Goal: Task Accomplishment & Management: Use online tool/utility

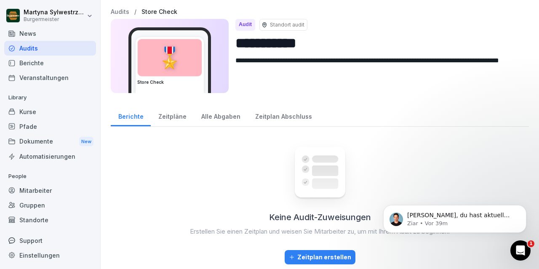
scroll to position [166, 0]
click at [333, 257] on div "Zeitplan erstellen" at bounding box center [320, 257] width 62 height 9
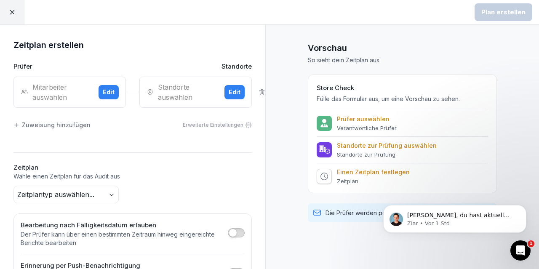
click at [227, 90] on button "Edit" at bounding box center [235, 92] width 20 height 14
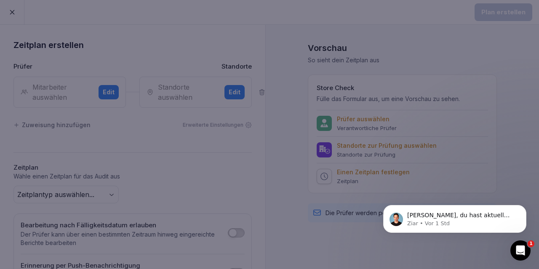
click at [266, 222] on div at bounding box center [269, 134] width 539 height 269
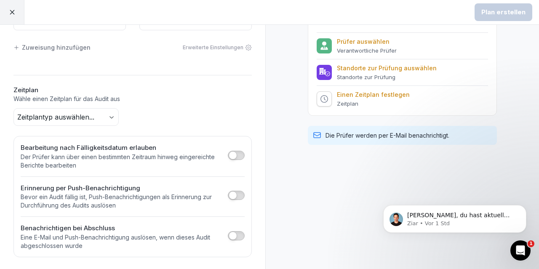
click at [107, 113] on body "Plan erstellen Zeitplan erstellen Prüfer Standorte Mitarbeiter auswählen Edit S…" at bounding box center [269, 134] width 539 height 269
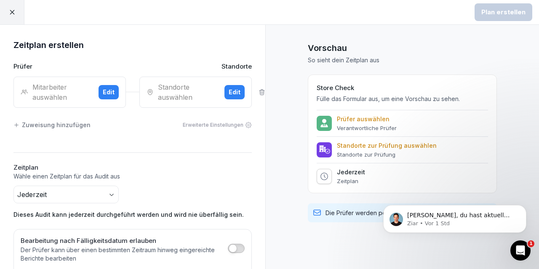
click at [319, 123] on div at bounding box center [324, 123] width 15 height 15
click at [379, 120] on p "Prüfer auswählen" at bounding box center [367, 119] width 60 height 8
click at [524, 209] on icon "Dismiss notification" at bounding box center [524, 207] width 5 height 5
click at [519, 207] on div "[PERSON_NAME], du hast aktuell leider nicht die Berechtigung Mitarbeiter in Bou…" at bounding box center [455, 219] width 143 height 28
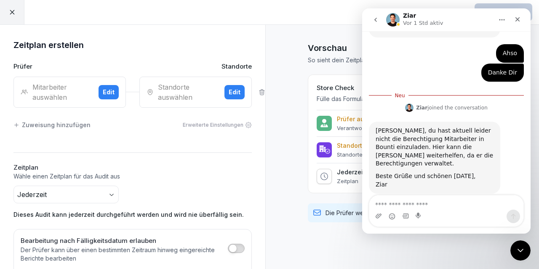
scroll to position [214, 0]
drag, startPoint x: 419, startPoint y: 201, endPoint x: 424, endPoint y: 199, distance: 6.1
click at [419, 201] on textarea "Nachricht senden..." at bounding box center [447, 203] width 154 height 14
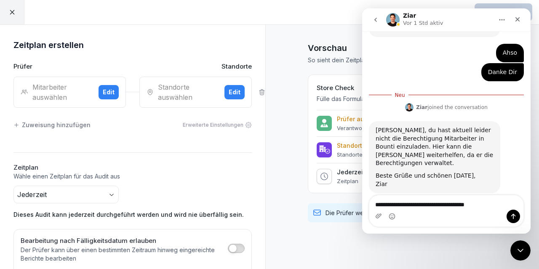
type textarea "**********"
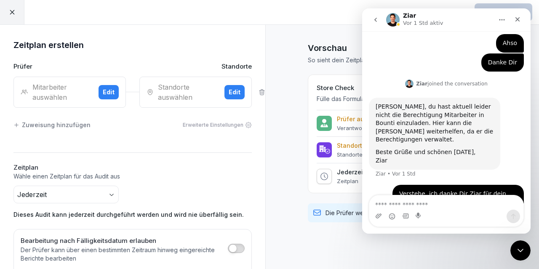
scroll to position [225, 0]
click at [518, 18] on icon "Schließen" at bounding box center [518, 19] width 7 height 7
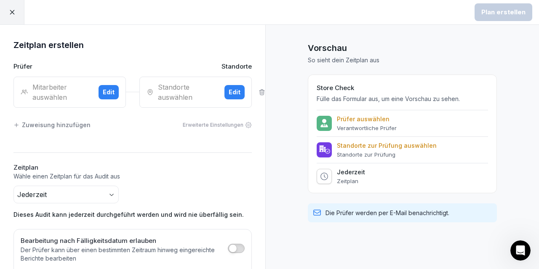
click at [15, 12] on icon at bounding box center [12, 12] width 8 height 8
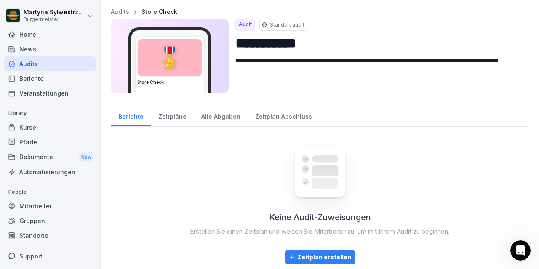
click at [182, 51] on div "🎖️" at bounding box center [170, 57] width 64 height 37
click at [161, 64] on div "🎖️" at bounding box center [170, 57] width 64 height 37
